Goal: Obtain resource: Download file/media

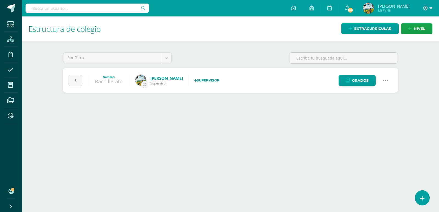
click at [119, 7] on input "text" at bounding box center [88, 8] width 124 height 9
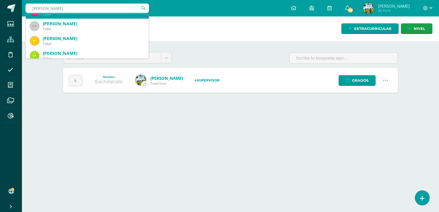
scroll to position [137, 0]
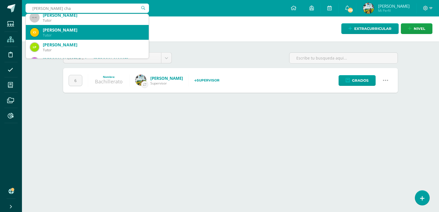
type input "bonilla chay"
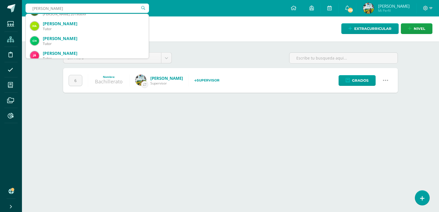
scroll to position [0, 0]
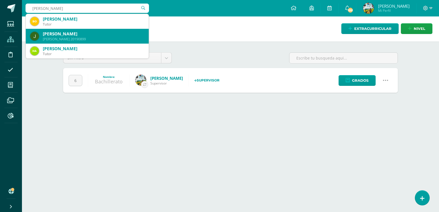
click at [94, 38] on div "Quinto Bachillerato 20190899" at bounding box center [94, 39] width 102 height 5
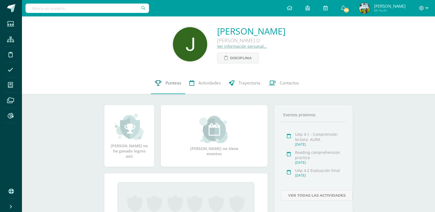
click at [167, 86] on link "Punteos" at bounding box center [168, 83] width 34 height 22
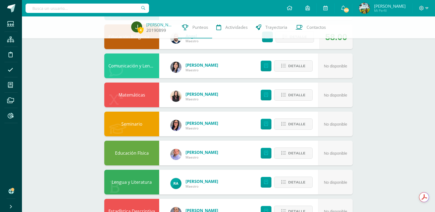
scroll to position [12, 0]
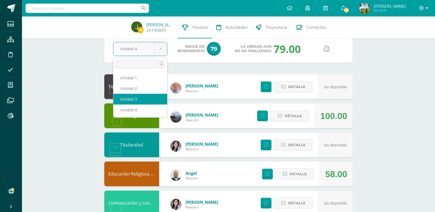
select select "Unidad 3"
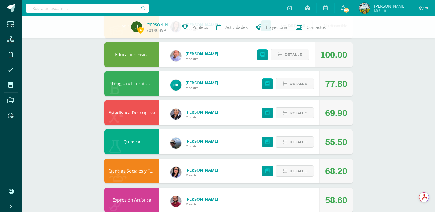
scroll to position [259, 0]
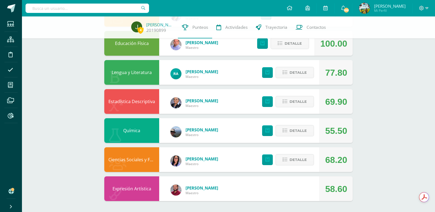
click at [283, 194] on div "Expresión Artística Tulio Cruz Maestro 58.60" at bounding box center [228, 189] width 248 height 25
drag, startPoint x: 10, startPoint y: 86, endPoint x: 26, endPoint y: 89, distance: 17.1
click at [10, 86] on icon at bounding box center [10, 84] width 5 height 5
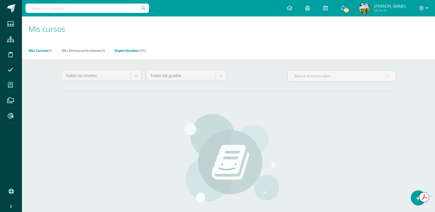
click at [125, 52] on link "Supervisados (980)" at bounding box center [130, 50] width 32 height 9
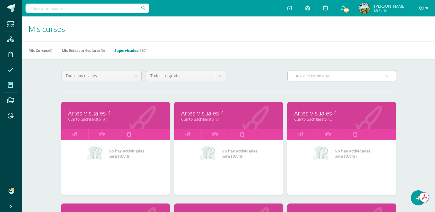
click at [312, 78] on input "text" at bounding box center [342, 76] width 108 height 11
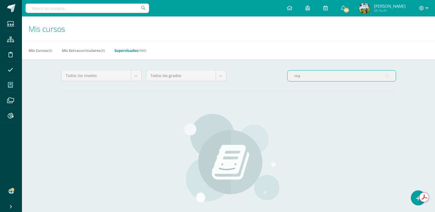
type input "m"
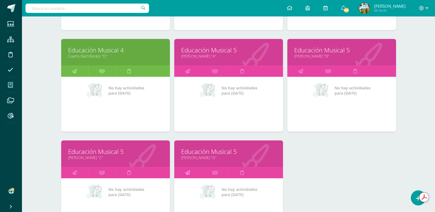
type input "musica"
click at [188, 171] on icon at bounding box center [187, 172] width 5 height 11
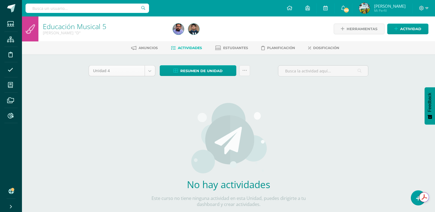
click at [114, 73] on body "Estudiantes Estructura Disciplina Asistencia Mis cursos Archivos Reportes Sopor…" at bounding box center [217, 118] width 435 height 236
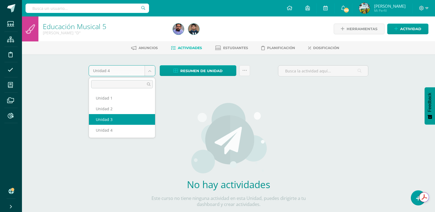
select select "Unidad 3"
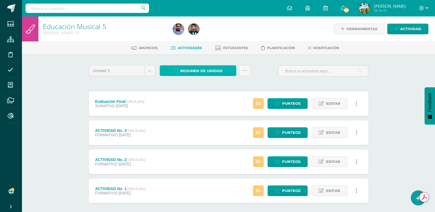
click at [184, 71] on span "Resumen de unidad" at bounding box center [201, 71] width 42 height 10
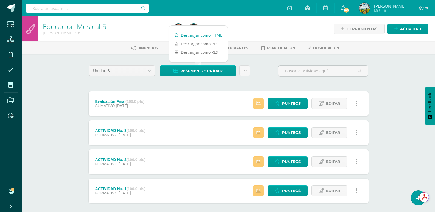
click at [209, 33] on link "Descargar como HTML" at bounding box center [198, 35] width 58 height 9
